Goal: Information Seeking & Learning: Learn about a topic

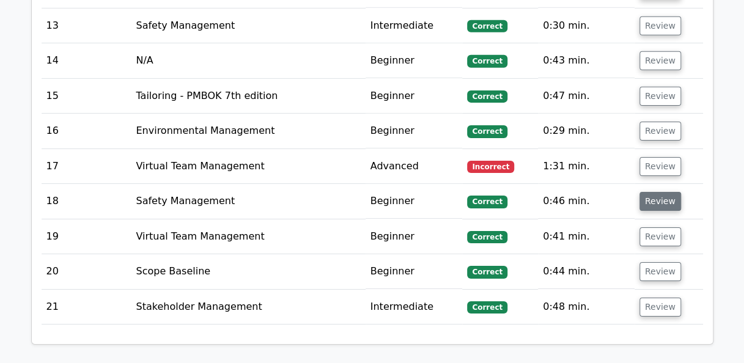
scroll to position [1773, 0]
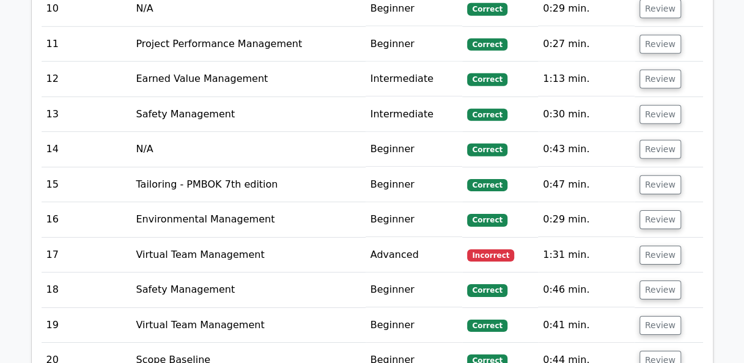
click at [490, 249] on span "Incorrect" at bounding box center [490, 255] width 47 height 12
click at [504, 249] on span "Incorrect" at bounding box center [490, 255] width 47 height 12
click at [659, 246] on button "Review" at bounding box center [660, 255] width 42 height 19
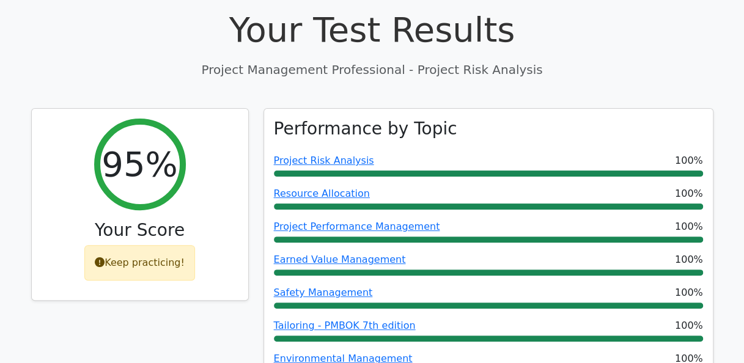
scroll to position [0, 0]
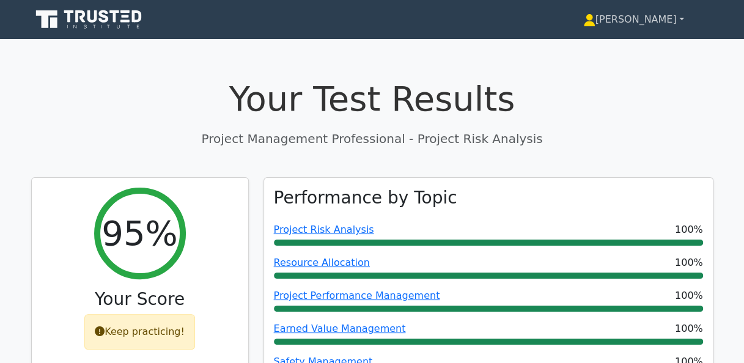
click at [665, 20] on link "[PERSON_NAME]" at bounding box center [634, 19] width 160 height 24
click at [680, 20] on link "[PERSON_NAME]" at bounding box center [634, 19] width 160 height 24
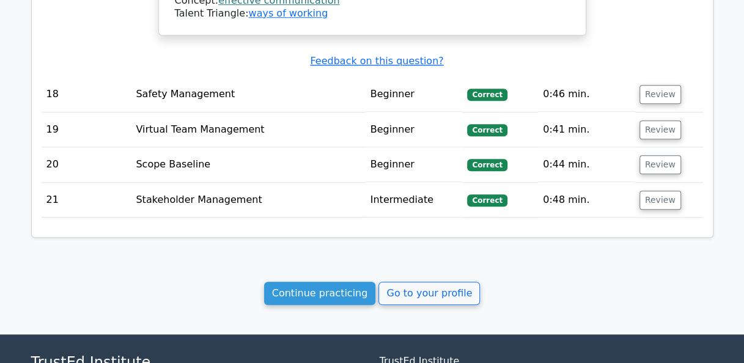
scroll to position [2736, 0]
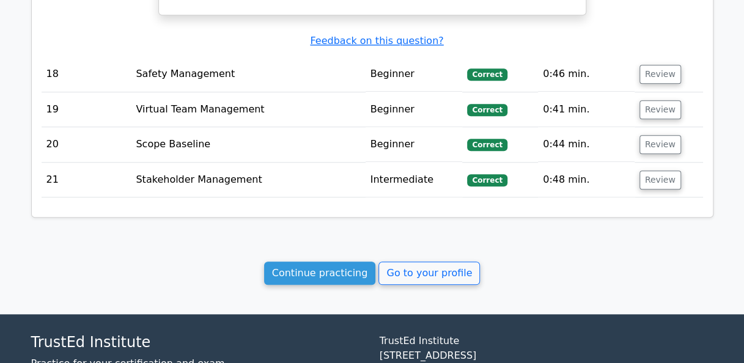
click at [576, 262] on div "Continue practicing Go to your profile" at bounding box center [372, 273] width 682 height 23
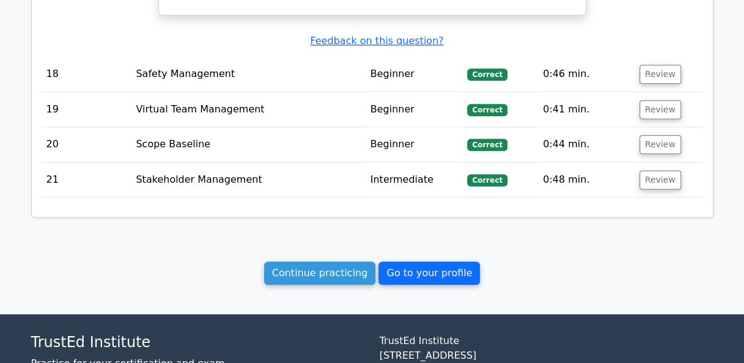
click at [441, 262] on link "Go to your profile" at bounding box center [428, 273] width 101 height 23
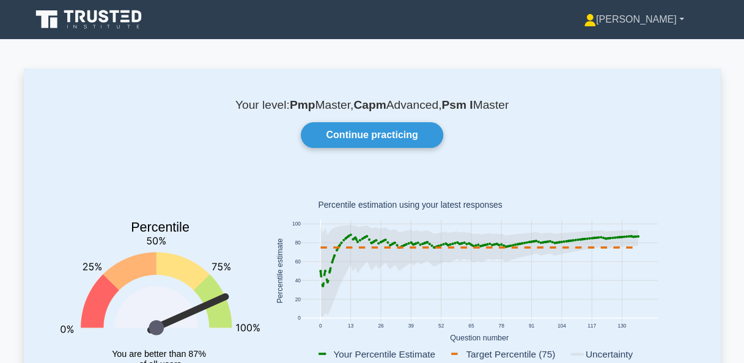
click at [680, 21] on link "[PERSON_NAME]" at bounding box center [633, 19] width 159 height 24
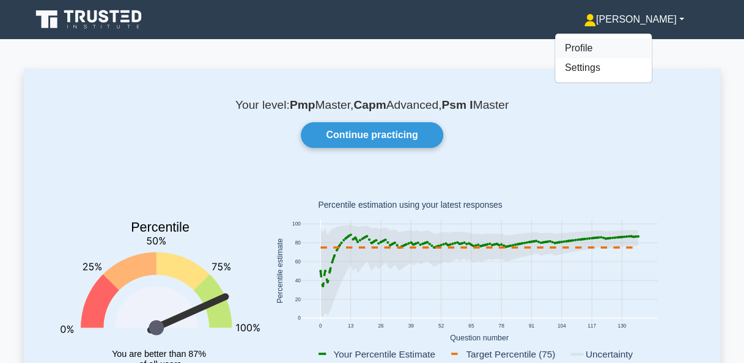
click at [631, 48] on link "Profile" at bounding box center [603, 49] width 97 height 20
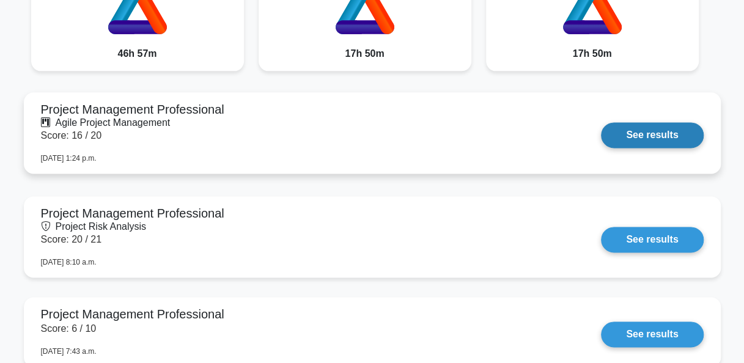
scroll to position [672, 0]
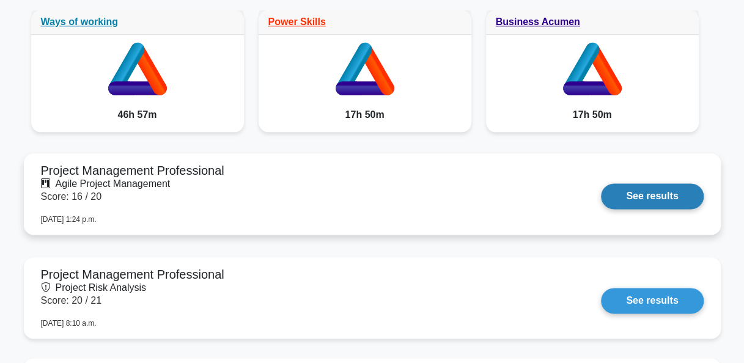
click at [657, 194] on link "See results" at bounding box center [652, 196] width 102 height 26
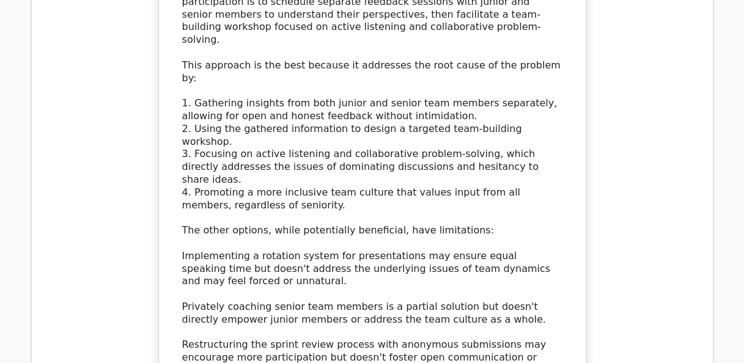
scroll to position [1162, 0]
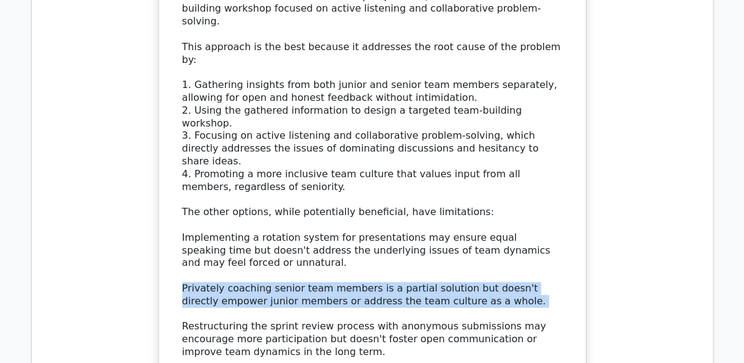
drag, startPoint x: 182, startPoint y: 213, endPoint x: 499, endPoint y: 236, distance: 318.7
click at [499, 236] on div "The most effective approach to address this issue and promote inclusive partici…" at bounding box center [372, 187] width 380 height 445
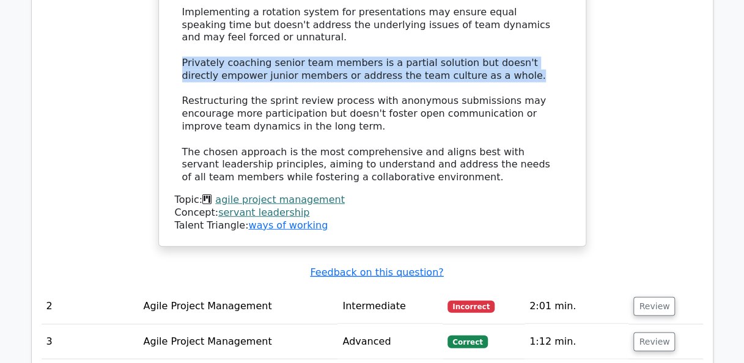
scroll to position [1406, 0]
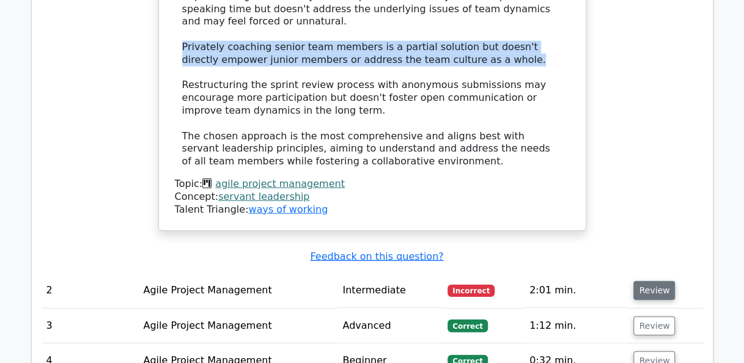
click at [644, 281] on button "Review" at bounding box center [654, 290] width 42 height 19
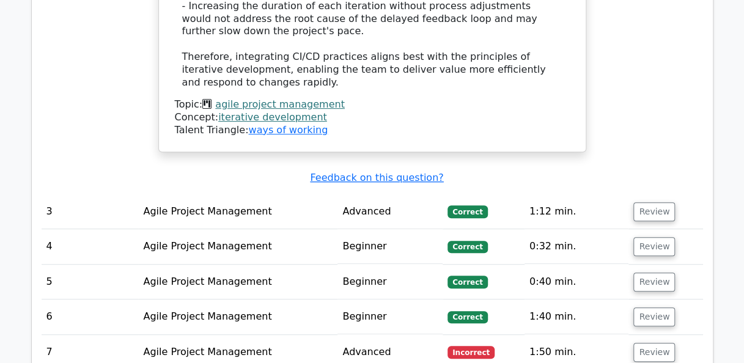
scroll to position [2445, 0]
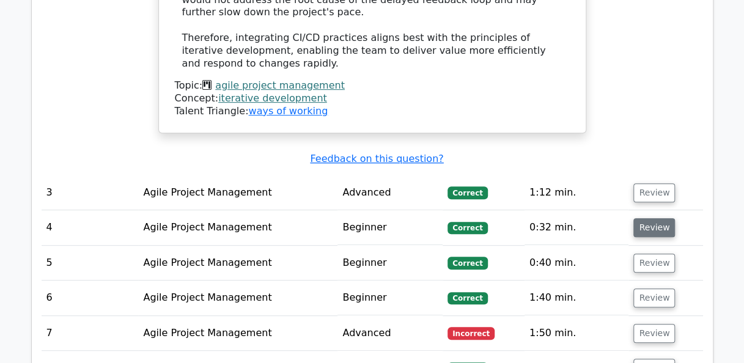
click at [649, 218] on button "Review" at bounding box center [654, 227] width 42 height 19
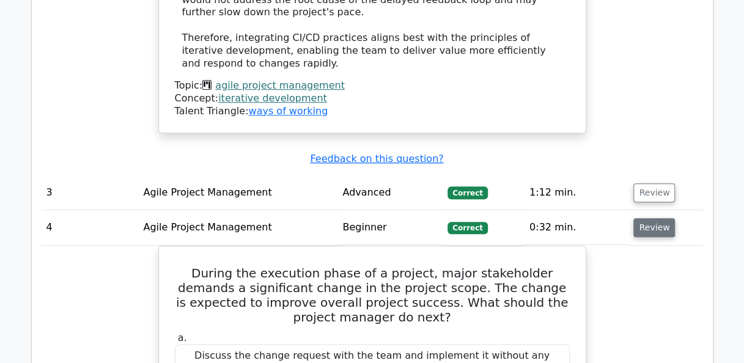
click at [648, 218] on button "Review" at bounding box center [654, 227] width 42 height 19
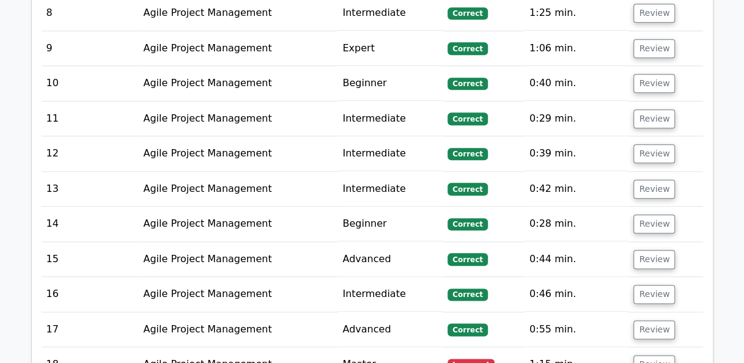
scroll to position [2812, 0]
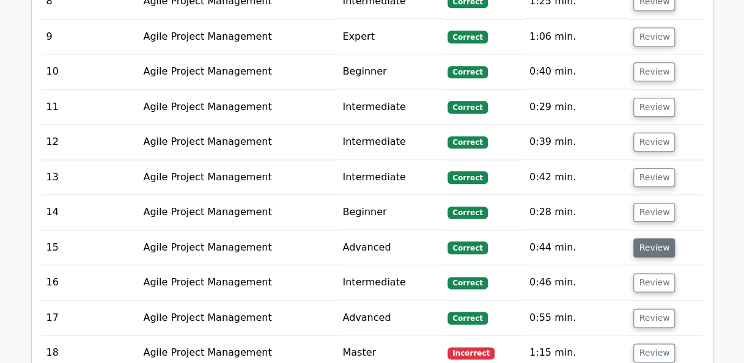
click at [648, 238] on button "Review" at bounding box center [654, 247] width 42 height 19
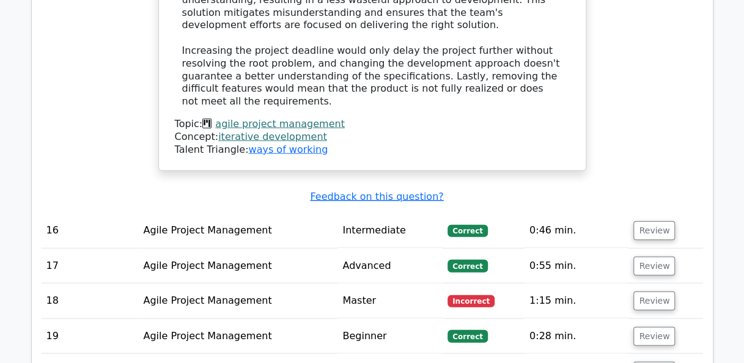
scroll to position [3362, 0]
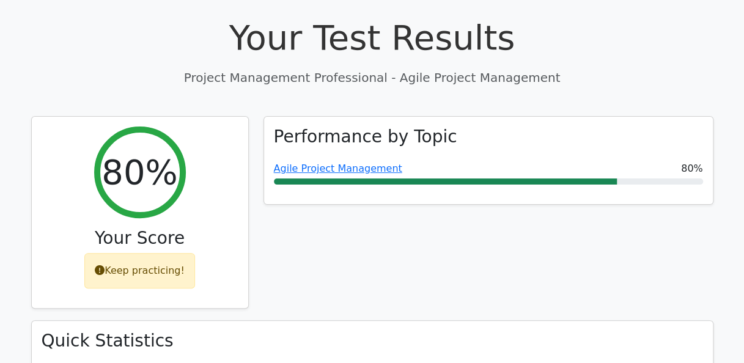
scroll to position [0, 0]
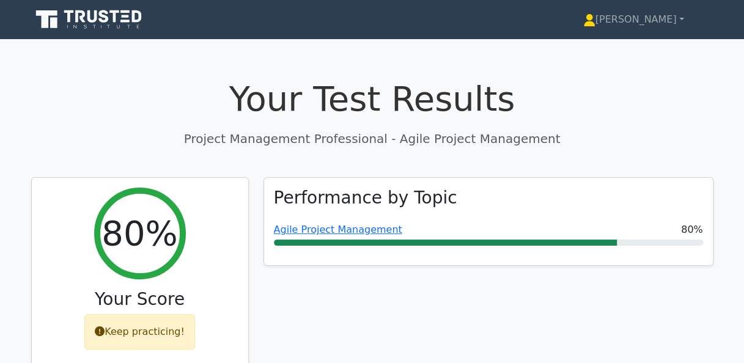
click at [72, 20] on icon at bounding box center [89, 19] width 117 height 23
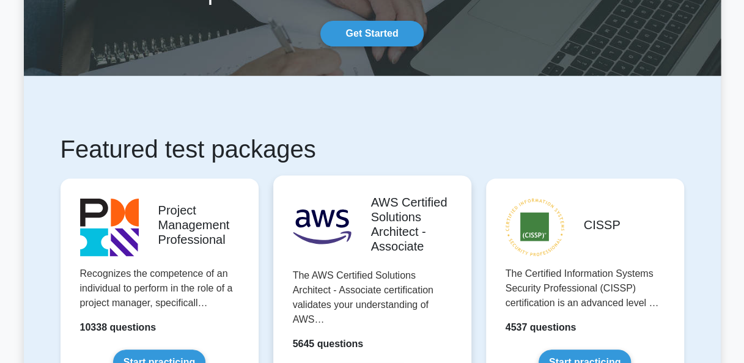
scroll to position [183, 0]
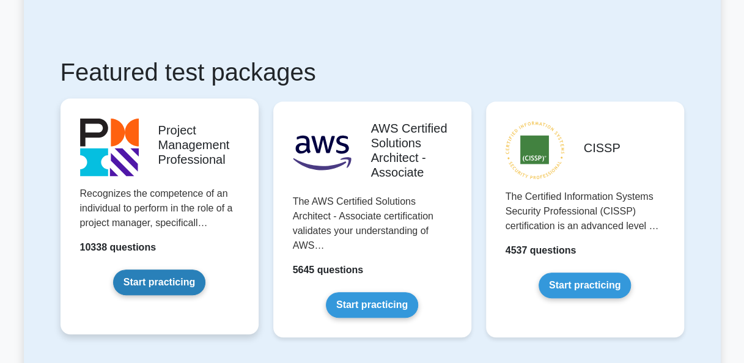
click at [168, 270] on link "Start practicing" at bounding box center [159, 283] width 92 height 26
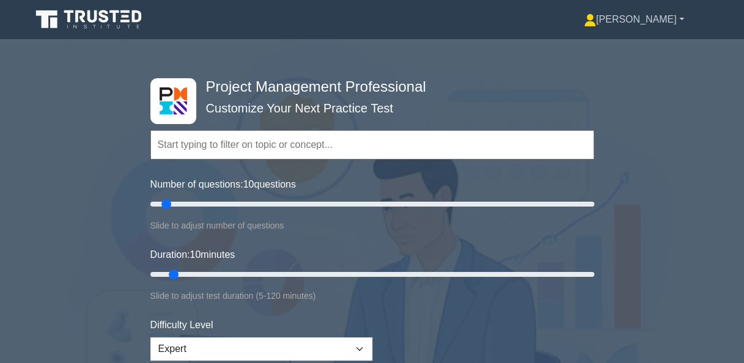
click at [661, 23] on link "[PERSON_NAME]" at bounding box center [633, 19] width 159 height 24
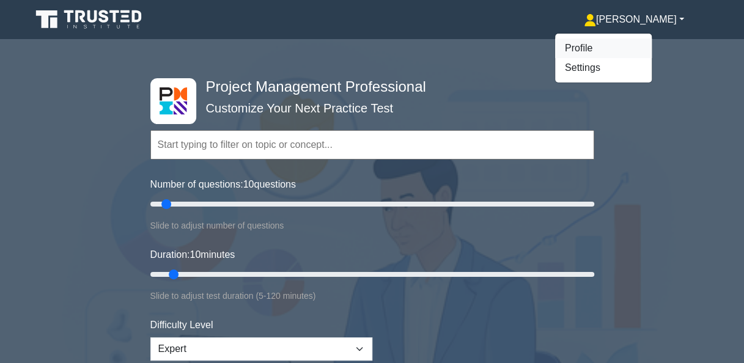
click at [630, 51] on link "Profile" at bounding box center [603, 49] width 97 height 20
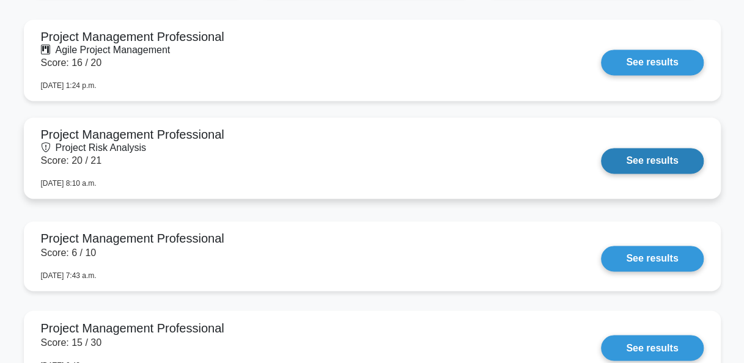
scroll to position [734, 0]
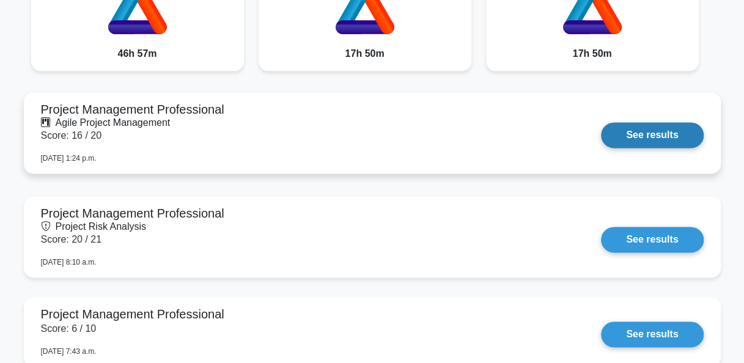
click at [654, 141] on link "See results" at bounding box center [652, 135] width 102 height 26
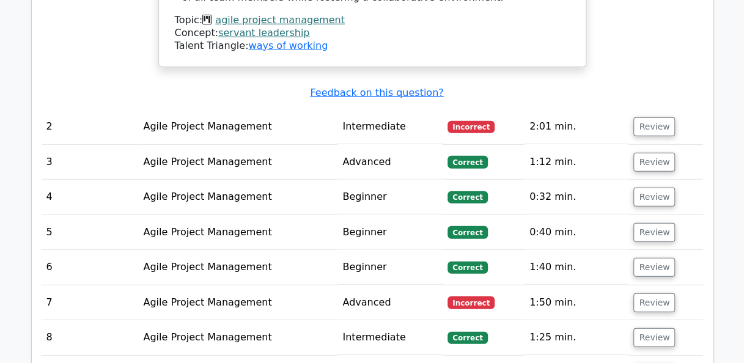
scroll to position [1589, 0]
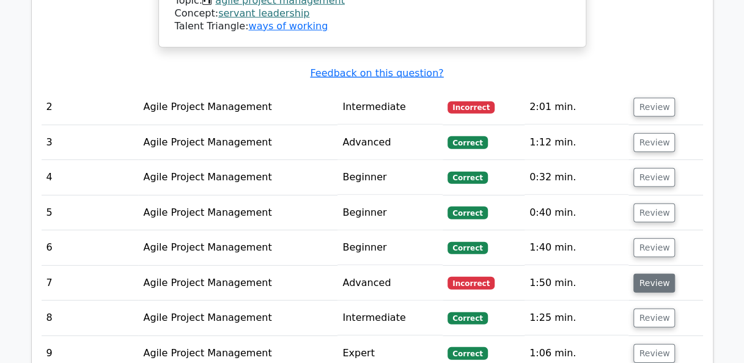
click at [655, 274] on button "Review" at bounding box center [654, 283] width 42 height 19
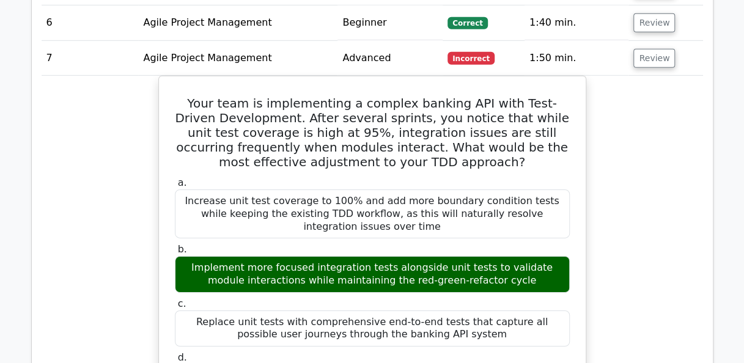
scroll to position [1834, 0]
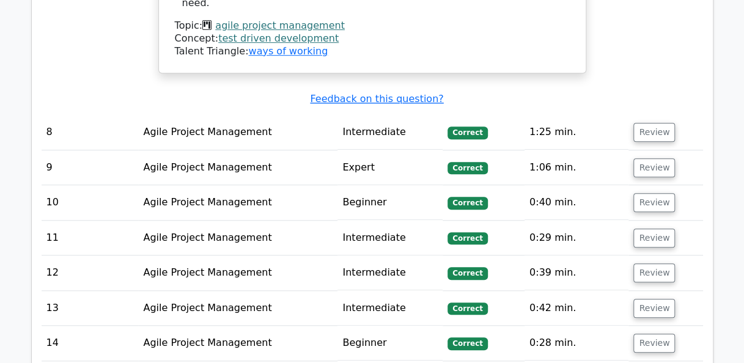
scroll to position [2690, 0]
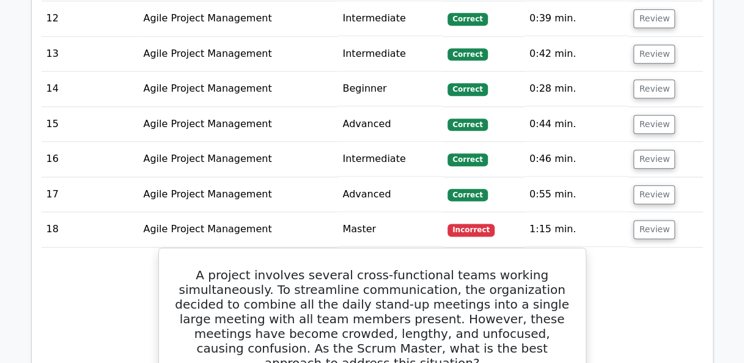
scroll to position [2812, 0]
